Goal: Find specific page/section: Find specific page/section

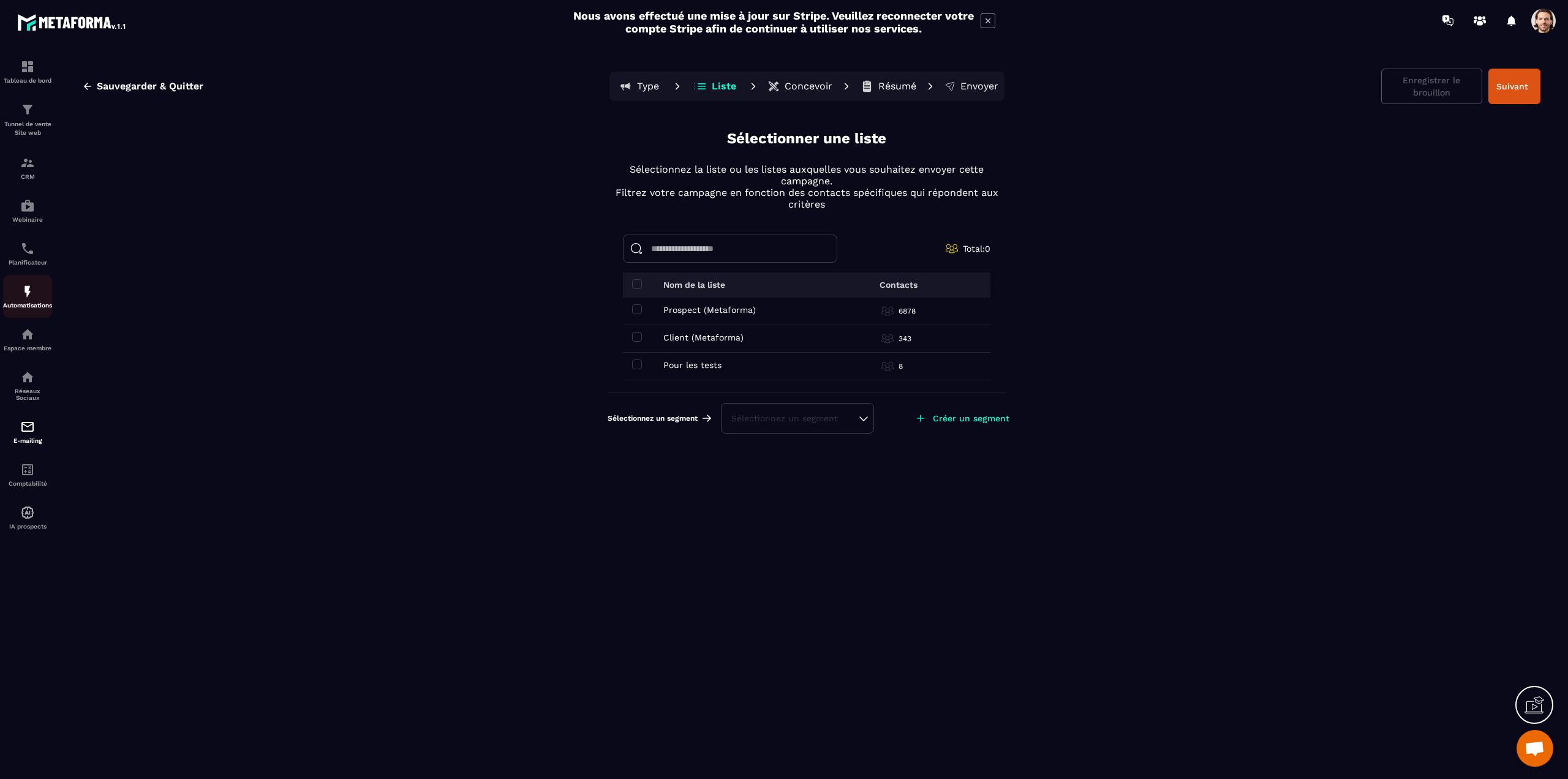
click at [32, 298] on img at bounding box center [28, 291] width 15 height 15
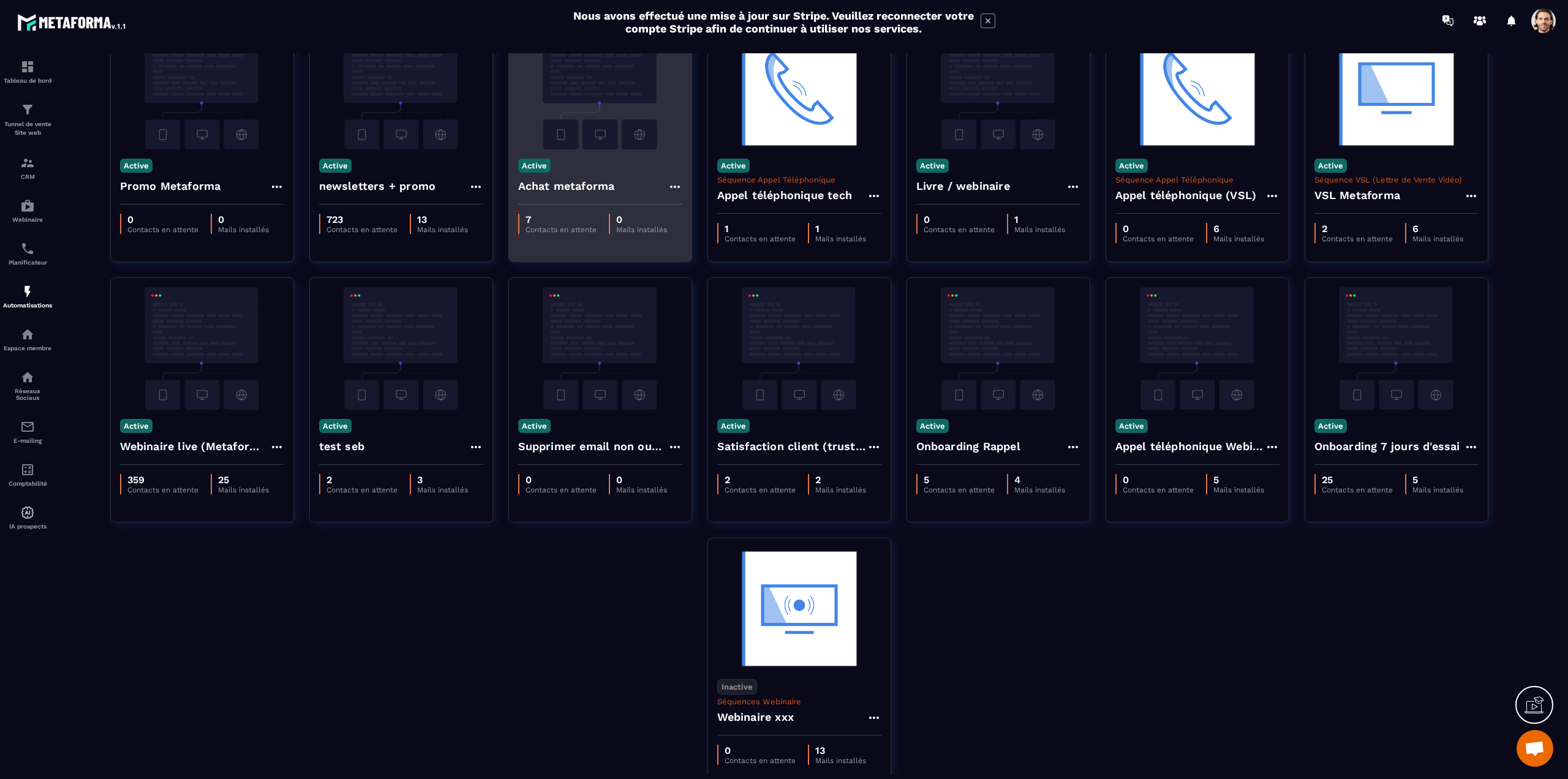
scroll to position [139, 0]
